Goal: Task Accomplishment & Management: Use online tool/utility

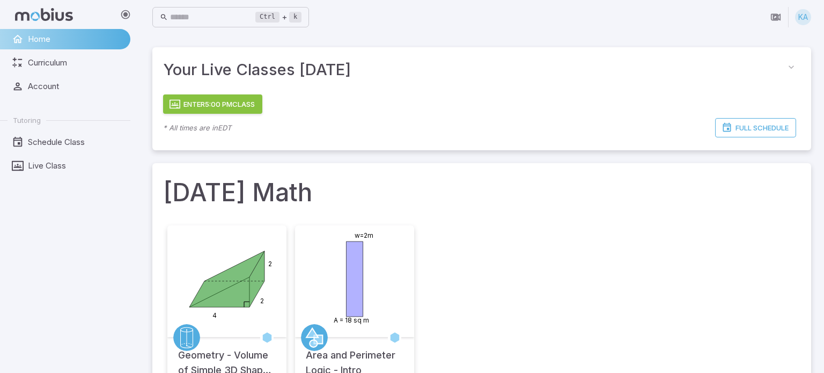
click at [262, 108] on button "Enter 5:00 PM Class" at bounding box center [212, 103] width 99 height 19
